Goal: Check status: Check status

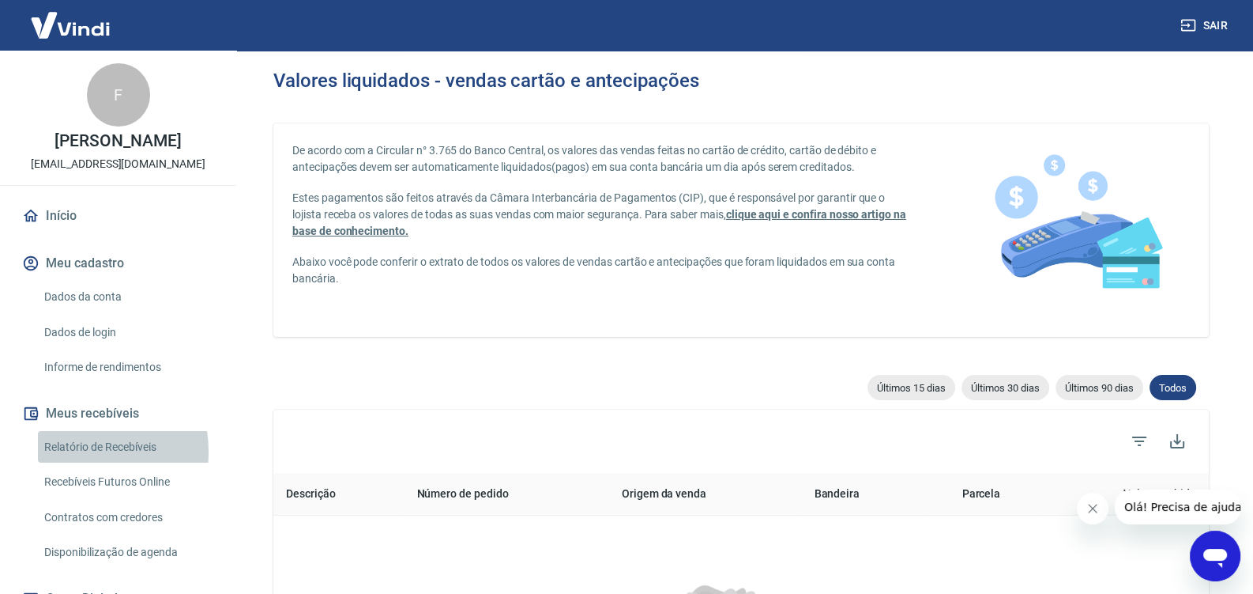
click at [70, 463] on link "Relatório de Recebíveis" at bounding box center [127, 447] width 179 height 32
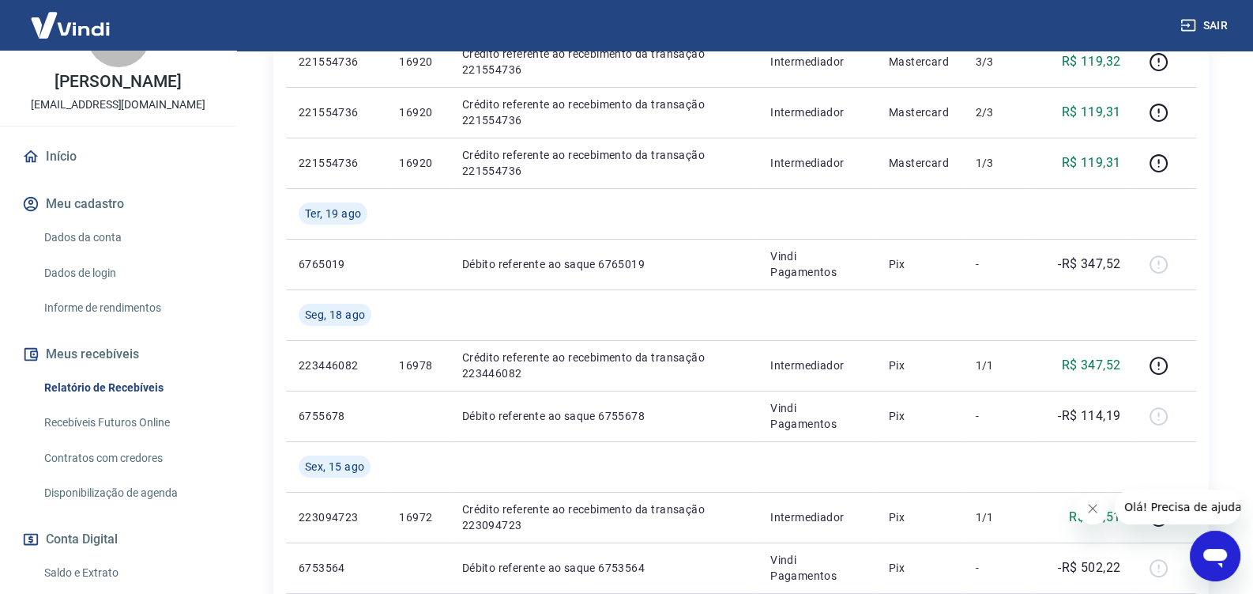
scroll to position [166, 0]
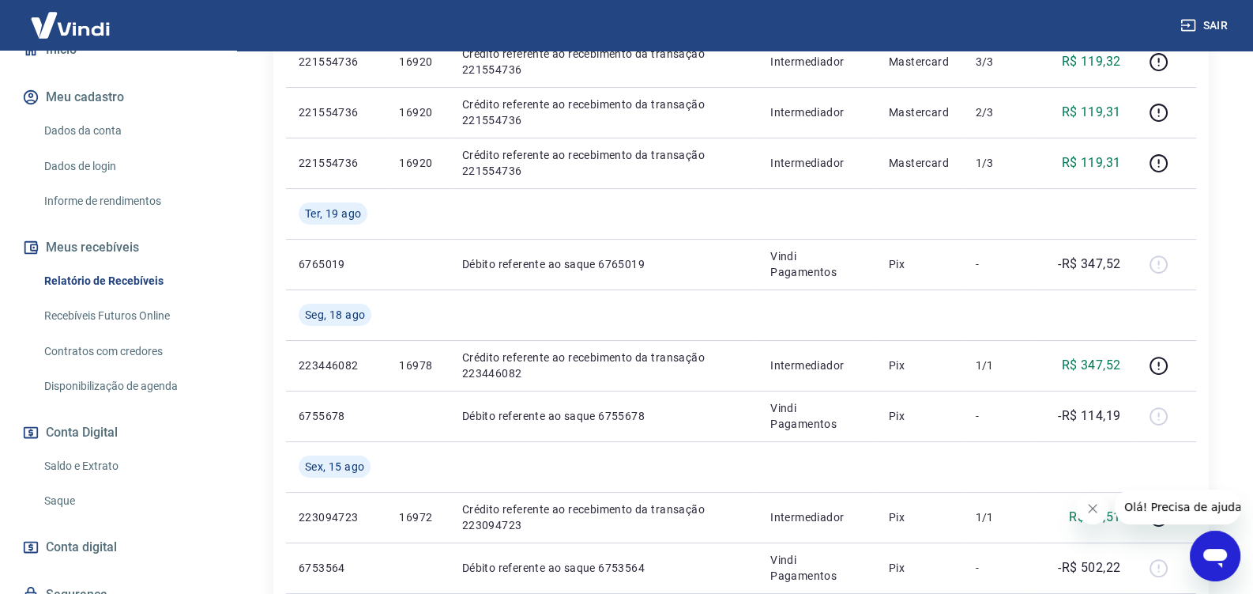
click at [93, 482] on link "Saldo e Extrato" at bounding box center [127, 466] width 179 height 32
